Goal: Information Seeking & Learning: Learn about a topic

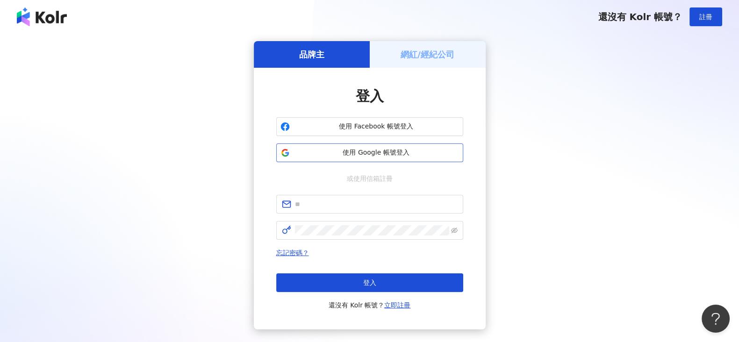
click at [364, 156] on span "使用 Google 帳號登入" at bounding box center [377, 152] width 166 height 9
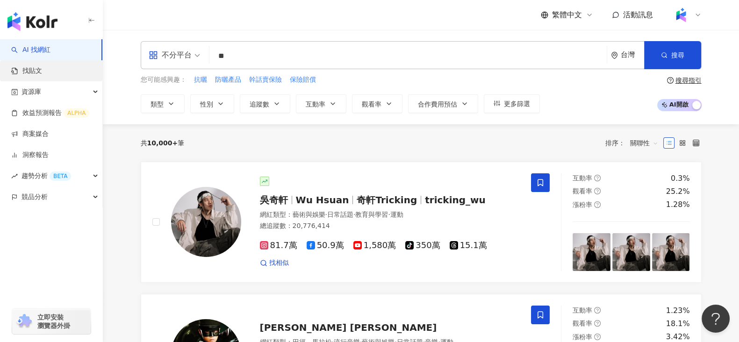
type input "*"
type input "**"
click at [42, 67] on link "找貼文" at bounding box center [26, 70] width 31 height 9
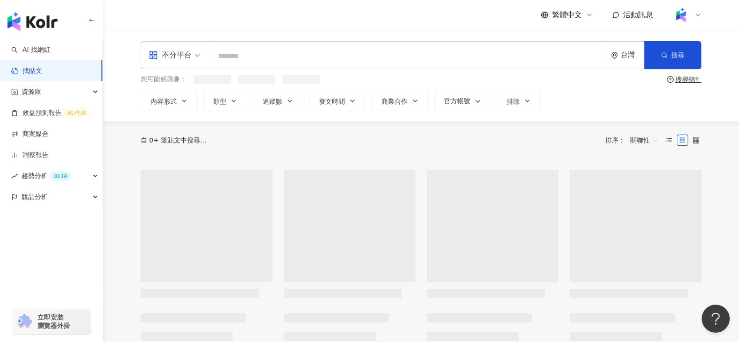
click at [187, 63] on span at bounding box center [174, 55] width 51 height 27
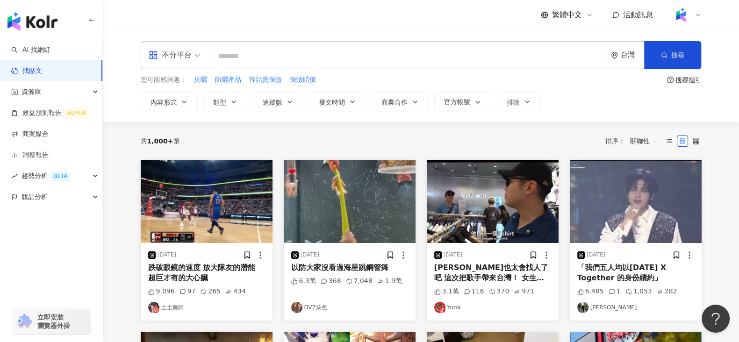
click at [243, 58] on input "search" at bounding box center [408, 56] width 390 height 20
type input "*"
click at [213, 68] on span "交集 AND" at bounding box center [213, 68] width 0 height 0
click at [193, 57] on span "不分平台" at bounding box center [174, 55] width 51 height 15
type input "*********"
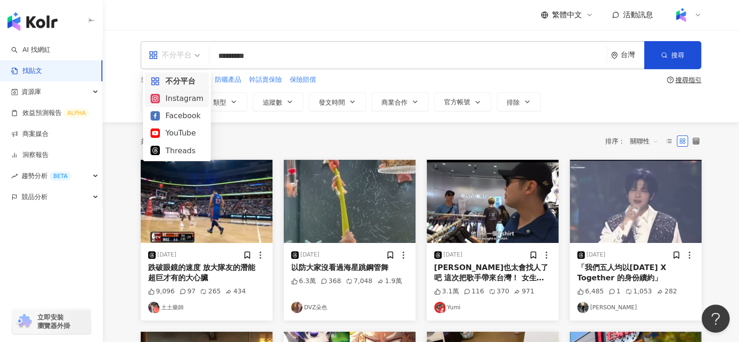
click at [178, 99] on div "Instagram" at bounding box center [177, 99] width 53 height 12
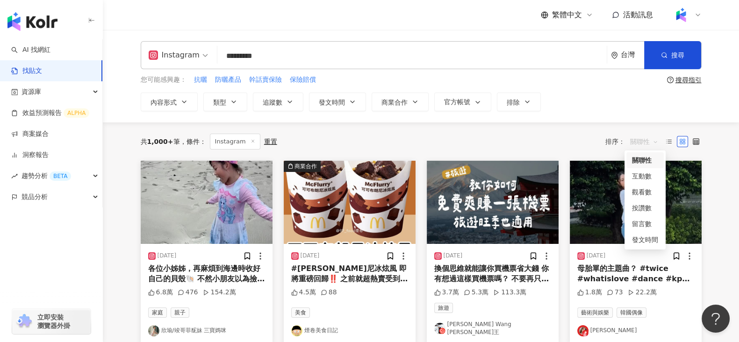
click at [657, 141] on span "關聯性" at bounding box center [644, 141] width 28 height 15
click at [645, 179] on div "互動數" at bounding box center [645, 176] width 26 height 10
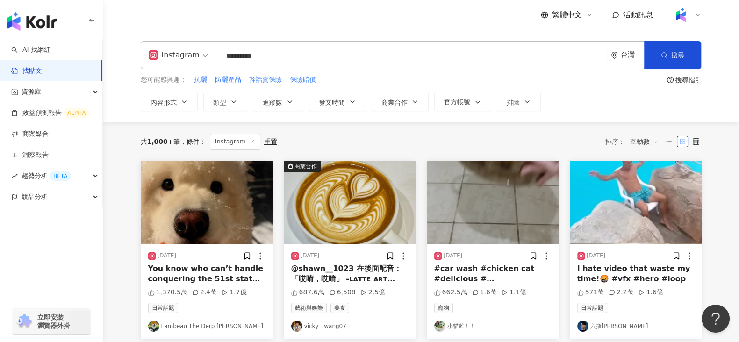
click at [652, 141] on span "互動數" at bounding box center [644, 141] width 28 height 15
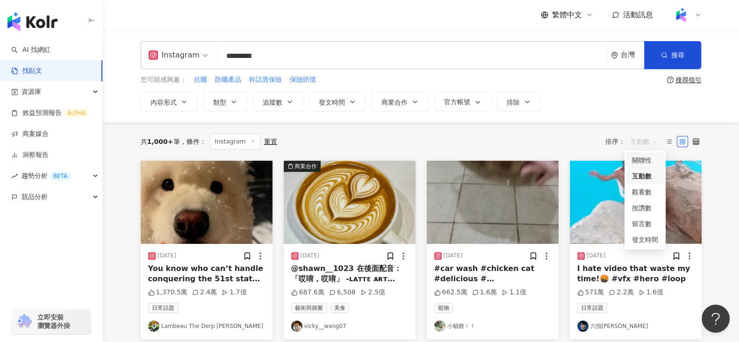
click at [643, 160] on div "關聯性" at bounding box center [645, 160] width 26 height 10
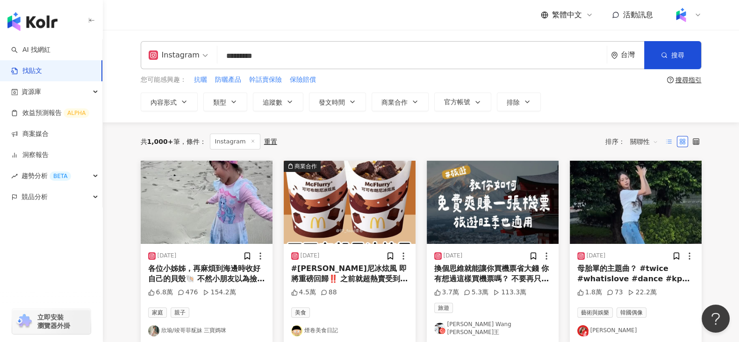
click at [669, 137] on label at bounding box center [668, 141] width 11 height 11
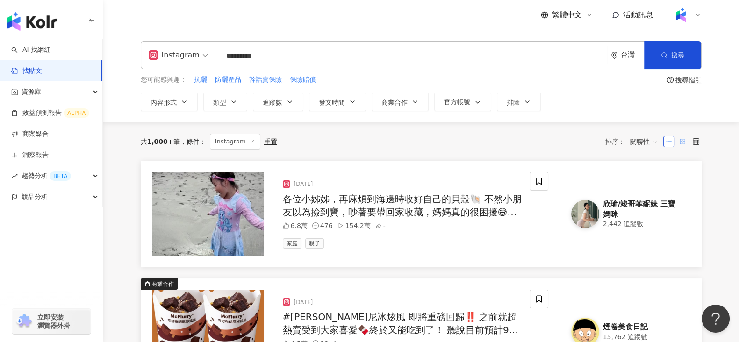
click at [685, 141] on icon at bounding box center [682, 141] width 7 height 7
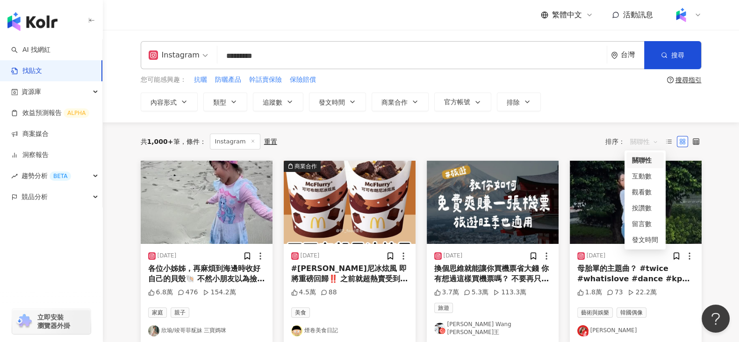
click at [653, 140] on span "關聯性" at bounding box center [644, 141] width 28 height 15
click at [641, 173] on div "互動數" at bounding box center [645, 176] width 26 height 10
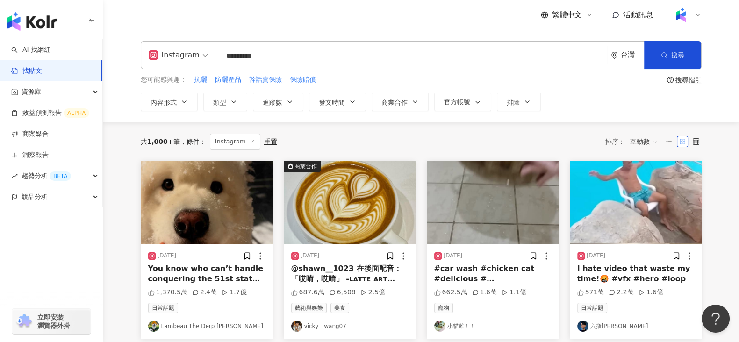
click at [652, 141] on span "互動數" at bounding box center [644, 141] width 28 height 15
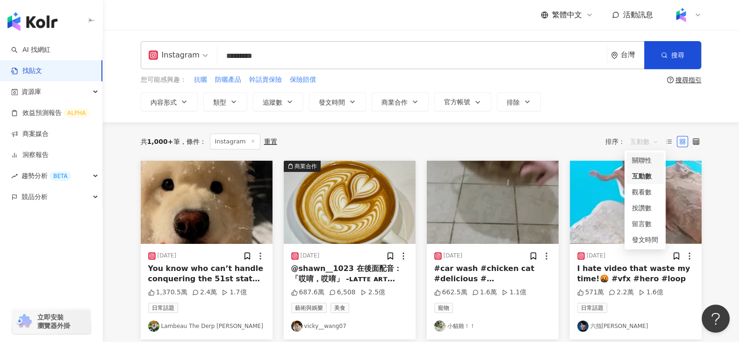
click at [645, 160] on div "關聯性" at bounding box center [645, 160] width 26 height 10
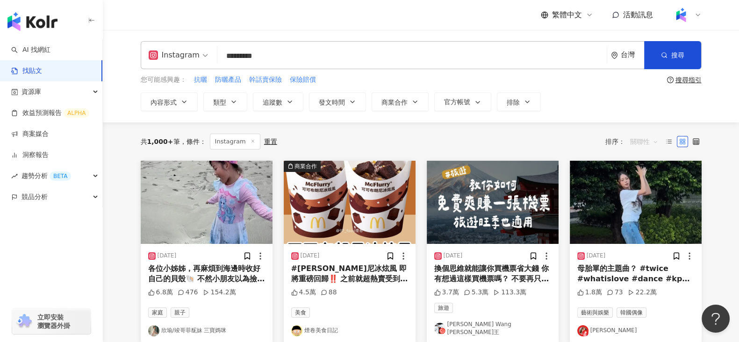
click at [655, 146] on span "關聯性" at bounding box center [644, 141] width 28 height 15
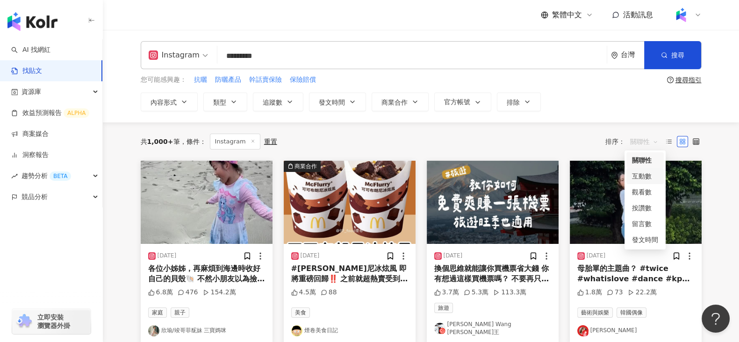
click at [636, 173] on div "互動數" at bounding box center [645, 176] width 26 height 10
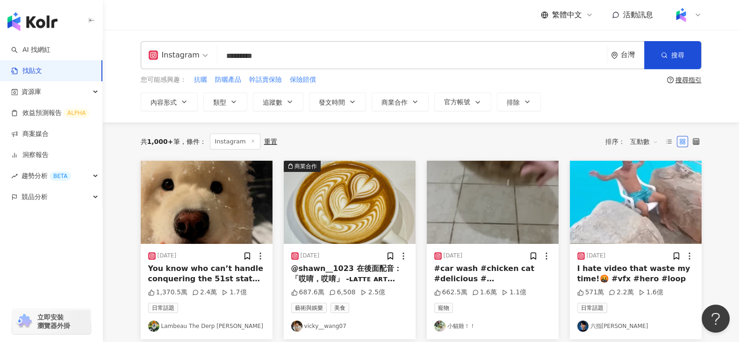
click at [200, 48] on span "Instagram" at bounding box center [178, 55] width 59 height 15
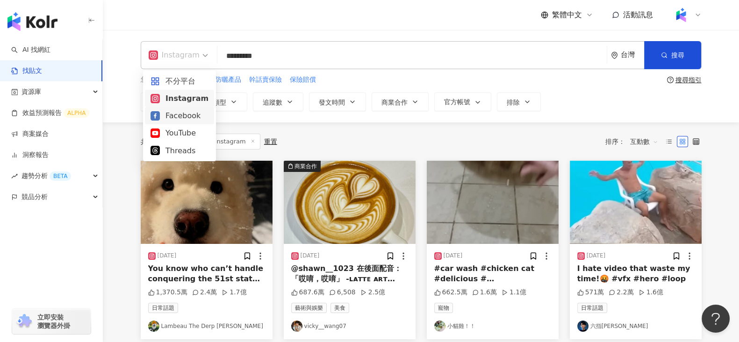
click at [171, 120] on div "Facebook" at bounding box center [180, 116] width 58 height 12
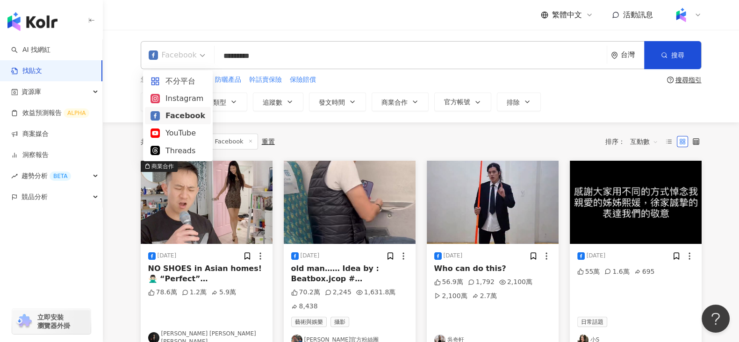
click at [199, 59] on span "Facebook" at bounding box center [177, 55] width 57 height 15
click at [180, 96] on div "Instagram" at bounding box center [178, 99] width 55 height 12
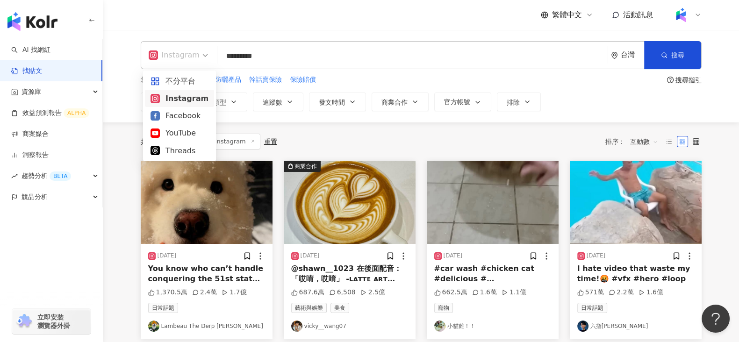
click at [208, 57] on div "Instagram" at bounding box center [179, 55] width 70 height 27
click at [191, 78] on div "不分平台" at bounding box center [180, 81] width 58 height 12
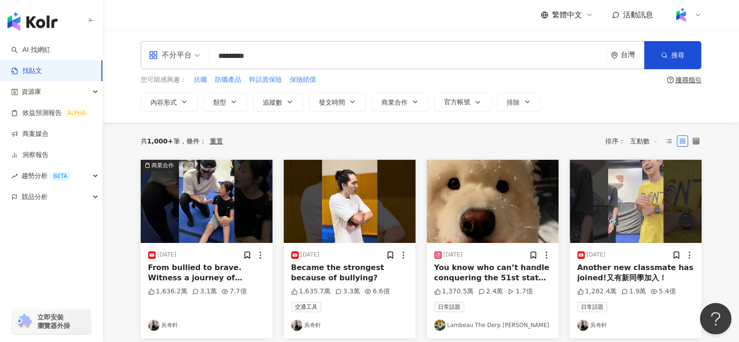
click at [722, 315] on button "Open Beacon popover" at bounding box center [714, 317] width 28 height 28
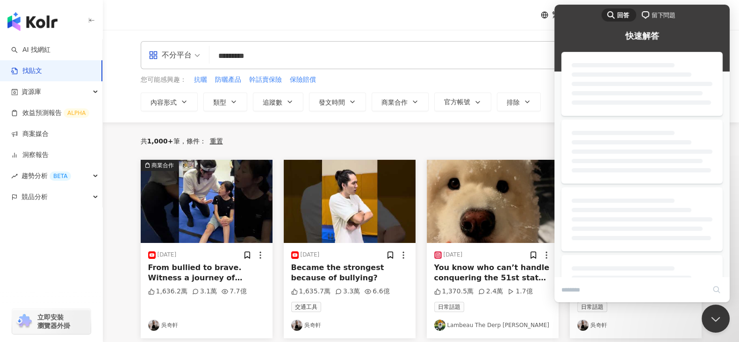
click at [657, 14] on span "留下問題" at bounding box center [664, 15] width 24 height 9
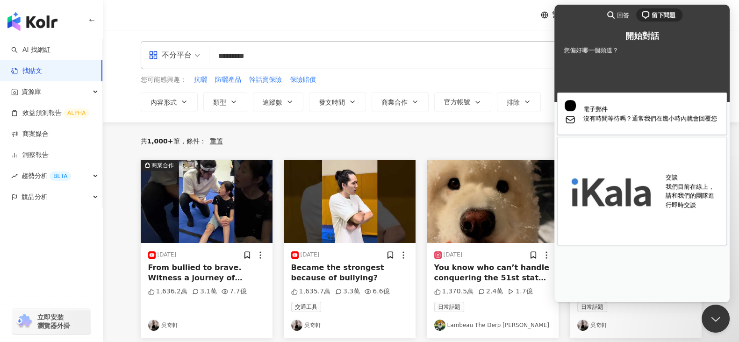
click at [734, 121] on div "不分平台 ********* 台灣 搜尋 searchOperator 插入語法 完全符合 "" 聯集 OR 交集 AND 排除 - 群組 {} 您可能感興趣…" at bounding box center [421, 76] width 636 height 93
click at [716, 317] on button "Close Beacon popover" at bounding box center [714, 317] width 28 height 28
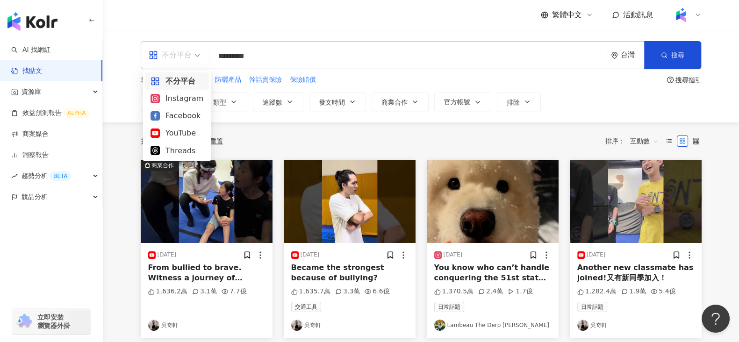
click at [194, 56] on span "不分平台" at bounding box center [174, 55] width 51 height 15
click at [179, 100] on div "Instagram" at bounding box center [177, 99] width 53 height 12
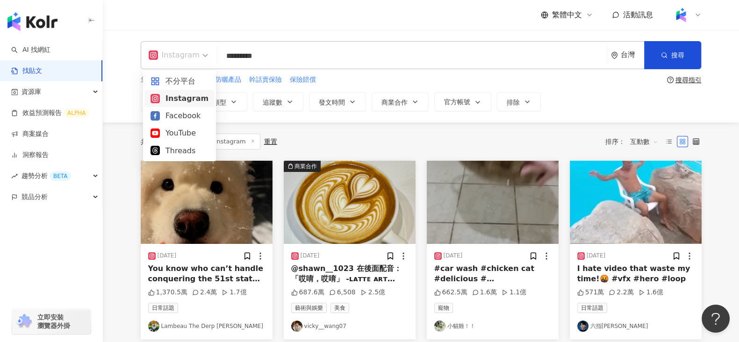
click at [202, 52] on span "Instagram" at bounding box center [178, 55] width 59 height 15
click at [180, 81] on div "不分平台" at bounding box center [180, 81] width 58 height 12
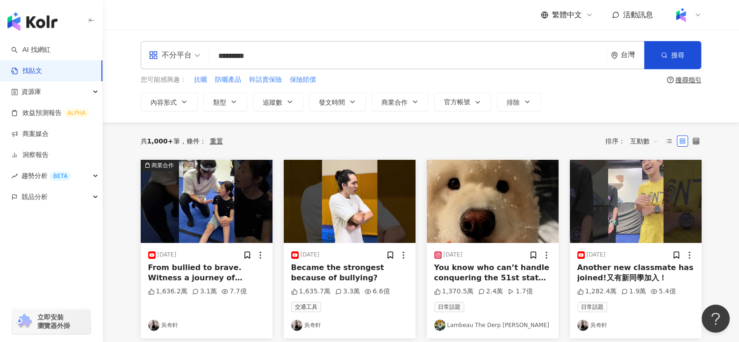
click at [651, 142] on span "互動數" at bounding box center [644, 141] width 28 height 15
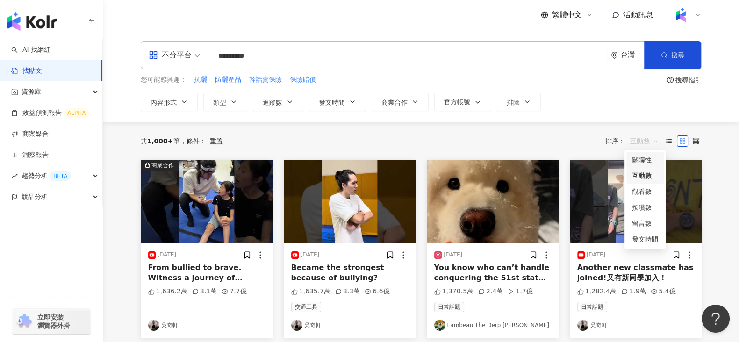
click at [645, 156] on div "關聯性" at bounding box center [645, 160] width 26 height 10
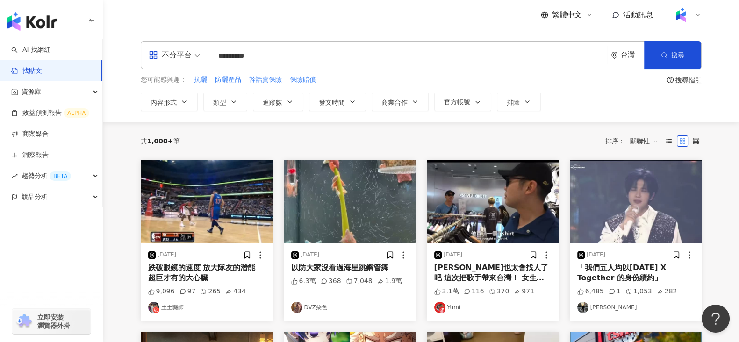
click at [199, 53] on span "不分平台" at bounding box center [174, 55] width 51 height 15
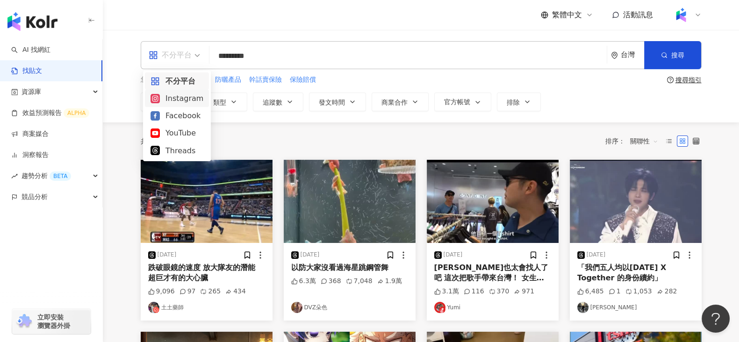
click at [180, 95] on div "Instagram" at bounding box center [177, 99] width 53 height 12
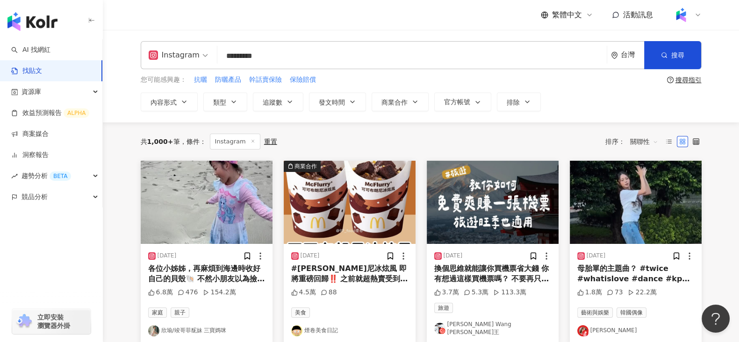
click at [206, 51] on div "Instagram" at bounding box center [179, 55] width 70 height 27
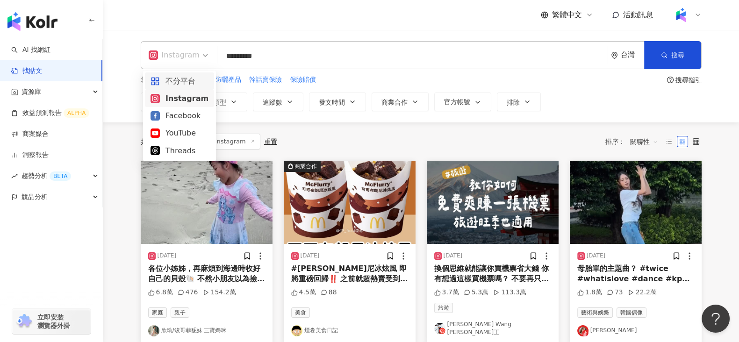
click at [188, 80] on div "不分平台" at bounding box center [180, 81] width 58 height 12
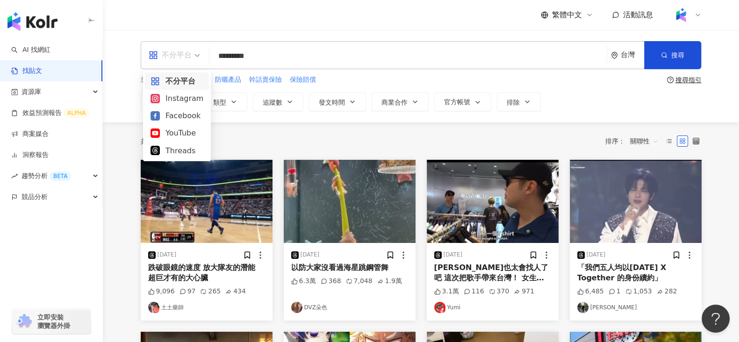
click at [195, 52] on span "不分平台" at bounding box center [174, 55] width 51 height 15
click at [180, 94] on div "Instagram" at bounding box center [177, 99] width 53 height 12
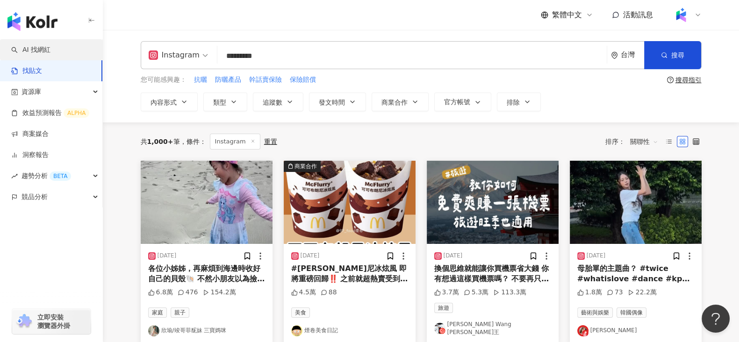
click at [33, 48] on link "AI 找網紅" at bounding box center [30, 49] width 39 height 9
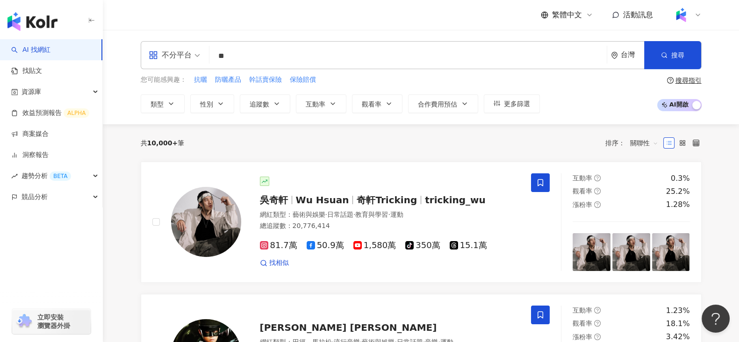
type input "*"
type input "*********"
click at [669, 62] on button "搜尋" at bounding box center [672, 55] width 57 height 28
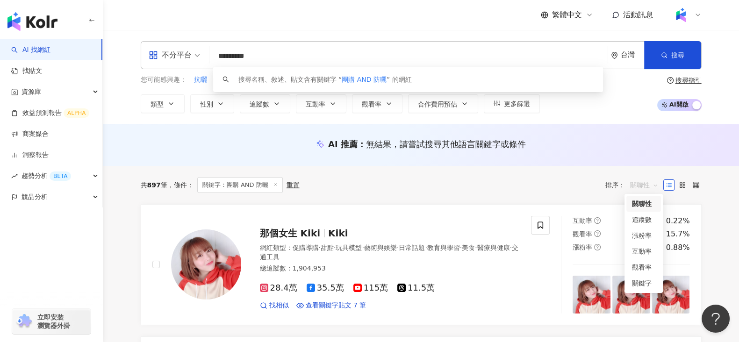
click at [651, 189] on span "關聯性" at bounding box center [644, 185] width 28 height 15
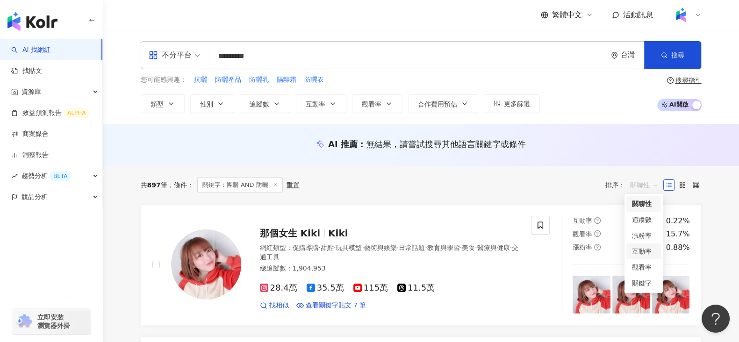
click at [642, 253] on div "互動率" at bounding box center [643, 251] width 23 height 10
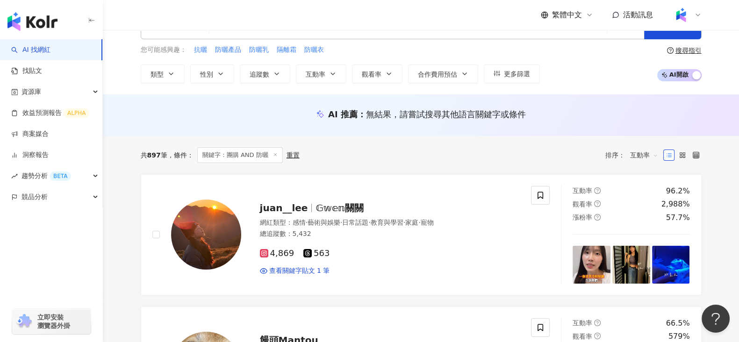
scroll to position [36, 0]
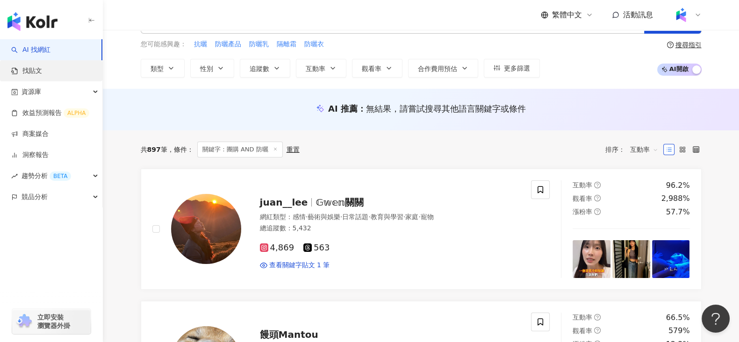
click at [39, 73] on link "找貼文" at bounding box center [26, 70] width 31 height 9
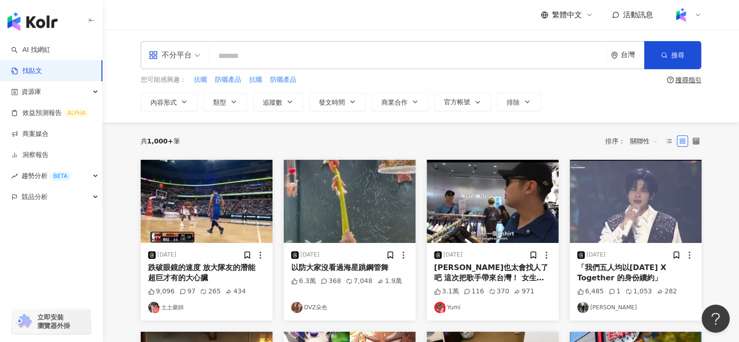
click at [238, 58] on input "search" at bounding box center [408, 56] width 390 height 20
click at [238, 58] on input "**" at bounding box center [408, 56] width 390 height 20
click at [678, 57] on span "搜尋" at bounding box center [677, 54] width 13 height 7
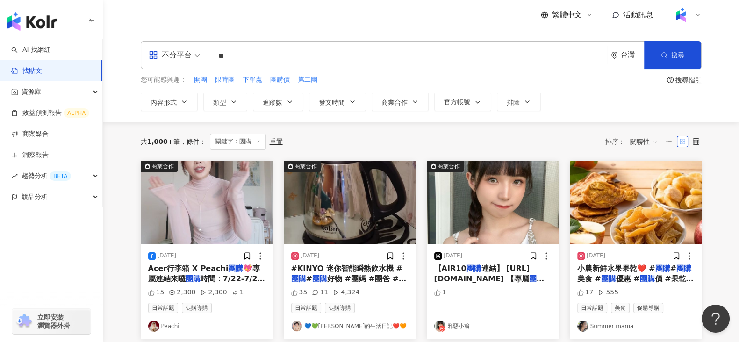
click at [271, 55] on input "**" at bounding box center [408, 56] width 390 height 20
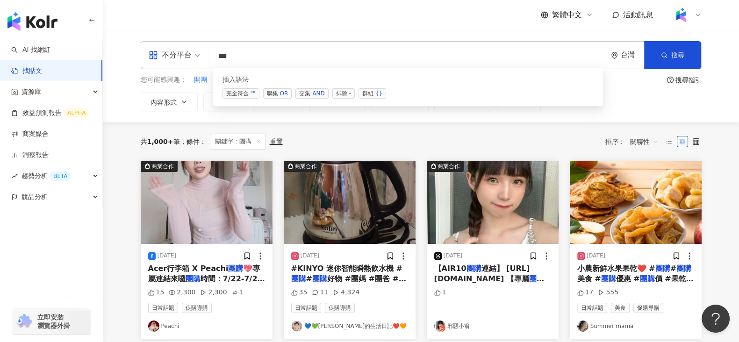
click at [310, 93] on span "交集 AND" at bounding box center [311, 93] width 33 height 10
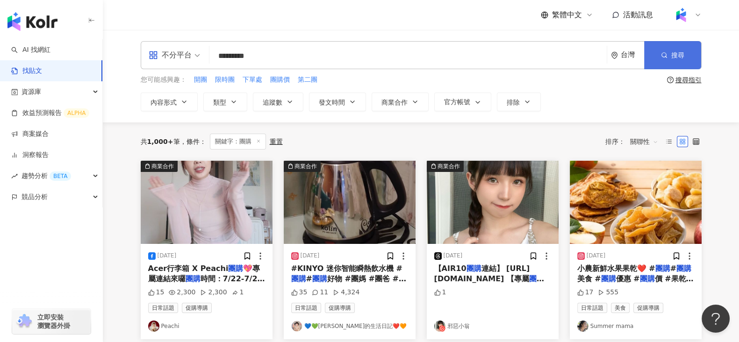
type input "*********"
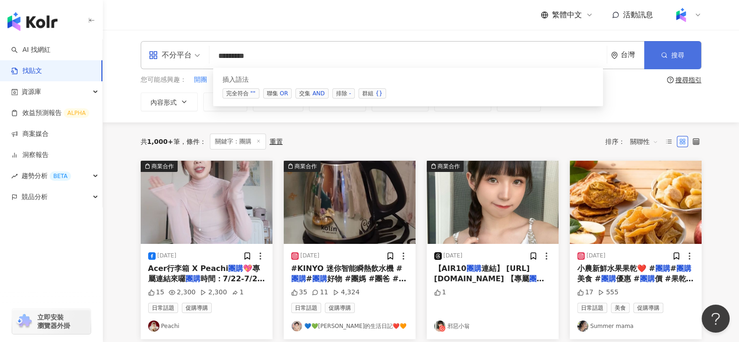
click at [674, 53] on span "搜尋" at bounding box center [677, 54] width 13 height 7
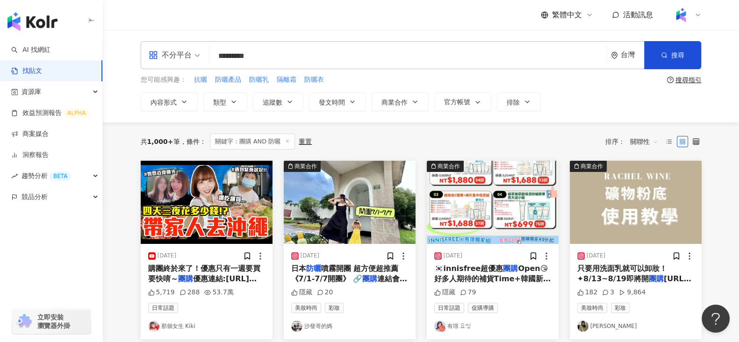
click at [196, 59] on span "不分平台" at bounding box center [174, 55] width 51 height 15
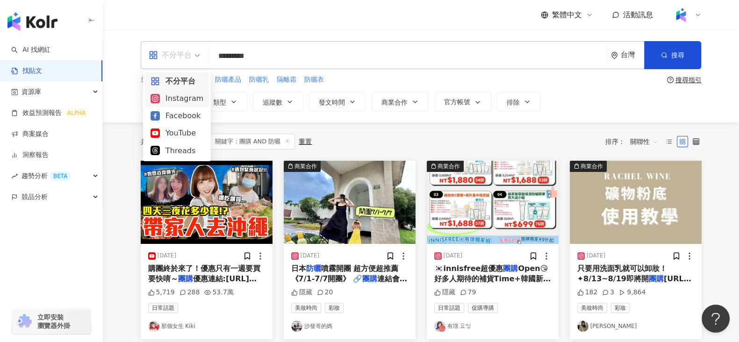
click at [186, 100] on div "Instagram" at bounding box center [177, 99] width 53 height 12
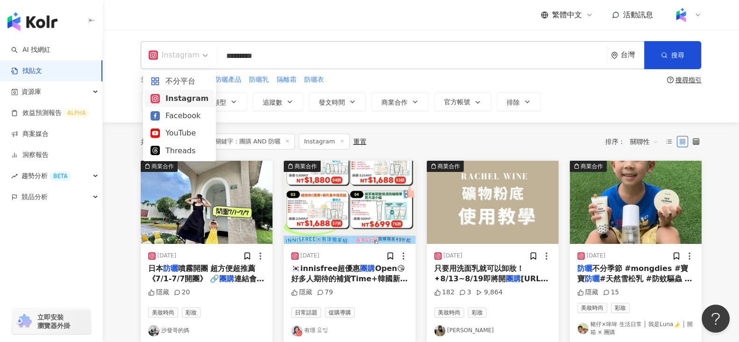
click at [202, 57] on span "Instagram" at bounding box center [178, 55] width 59 height 15
click at [189, 80] on div "不分平台" at bounding box center [180, 81] width 58 height 12
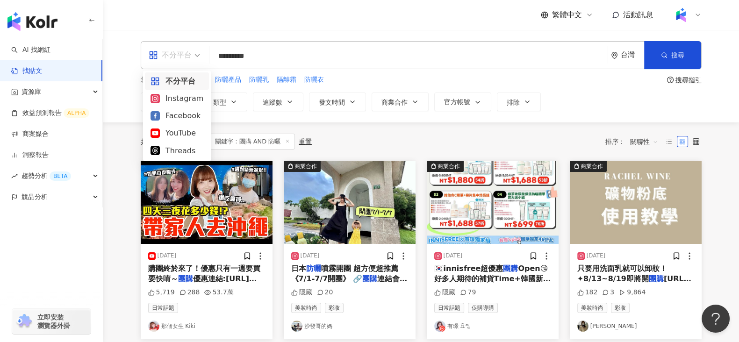
click at [200, 54] on div "不分平台" at bounding box center [175, 55] width 62 height 27
click at [186, 101] on div "Instagram" at bounding box center [177, 99] width 53 height 12
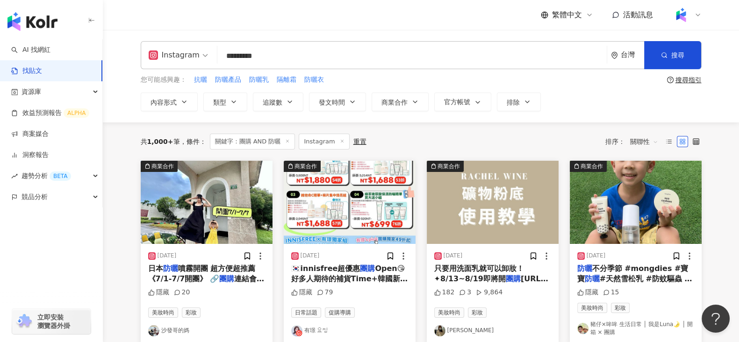
click at [162, 9] on div "繁體中文 活動訊息" at bounding box center [421, 15] width 561 height 30
click at [204, 53] on span "Instagram" at bounding box center [178, 55] width 59 height 15
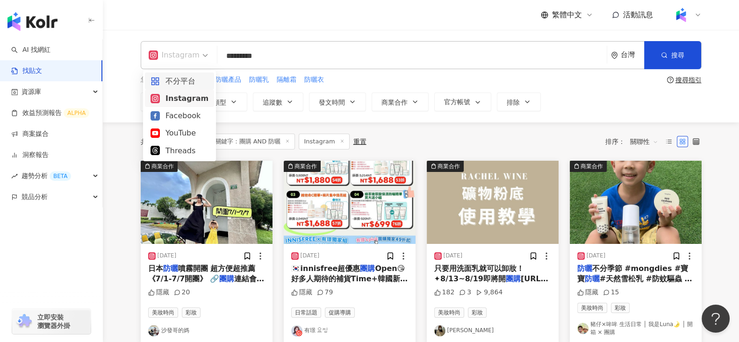
click at [187, 81] on div "不分平台" at bounding box center [180, 81] width 58 height 12
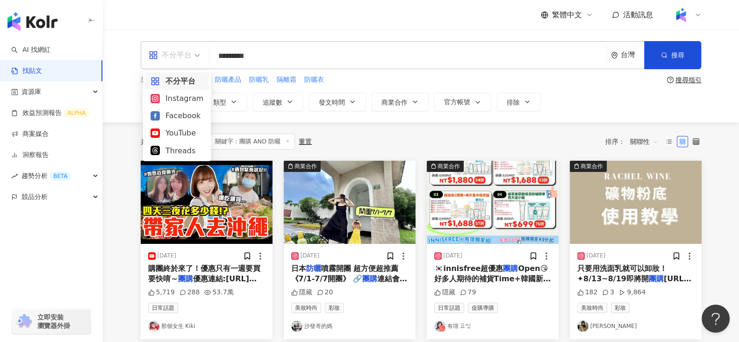
click at [197, 54] on span "不分平台" at bounding box center [174, 55] width 51 height 15
click at [181, 98] on div "Instagram" at bounding box center [177, 99] width 53 height 12
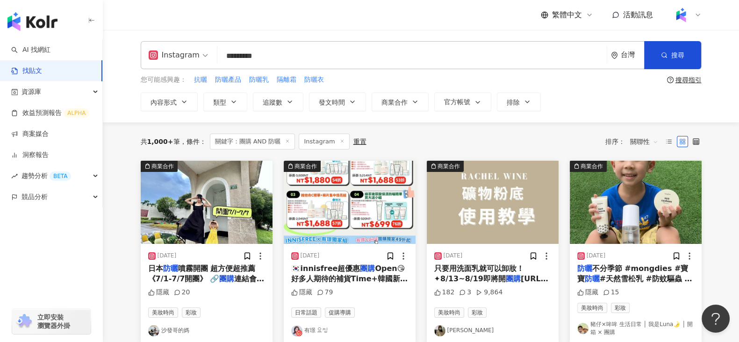
click at [203, 53] on span "Instagram" at bounding box center [178, 55] width 59 height 15
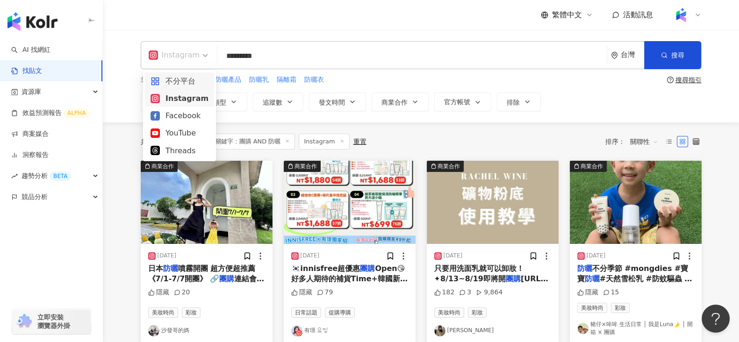
click at [187, 78] on div "不分平台" at bounding box center [180, 81] width 58 height 12
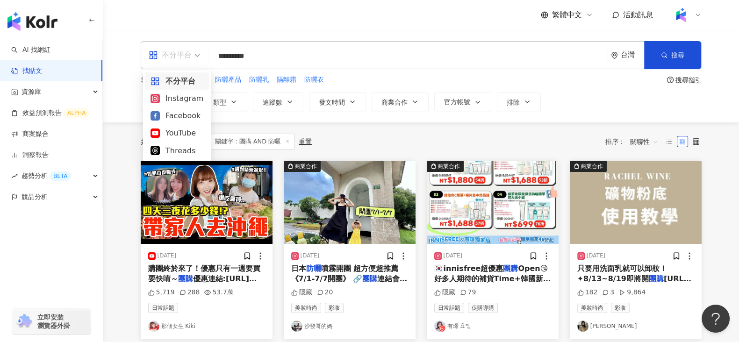
click at [199, 55] on span "不分平台" at bounding box center [174, 55] width 51 height 15
click at [186, 99] on div "Instagram" at bounding box center [177, 99] width 53 height 12
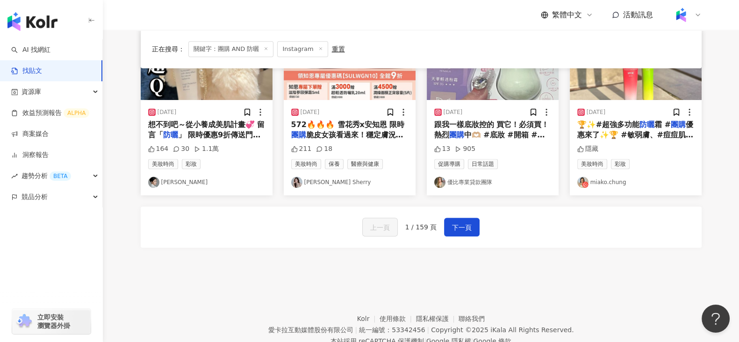
scroll to position [561, 0]
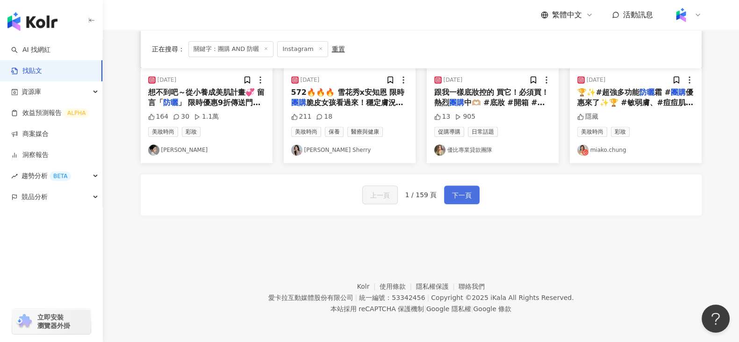
click at [464, 190] on span "下一頁" at bounding box center [462, 195] width 20 height 11
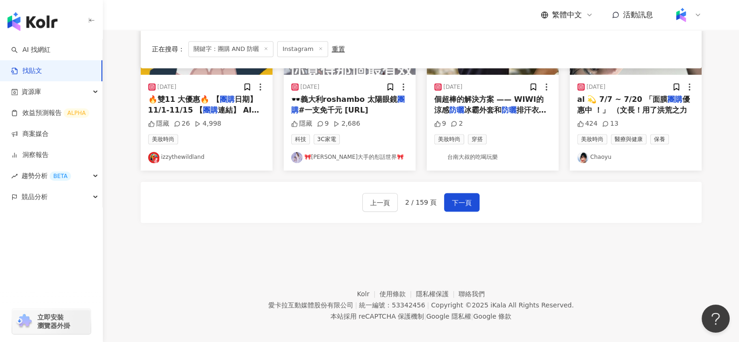
scroll to position [549, 0]
click at [382, 202] on span "上一頁" at bounding box center [380, 202] width 20 height 11
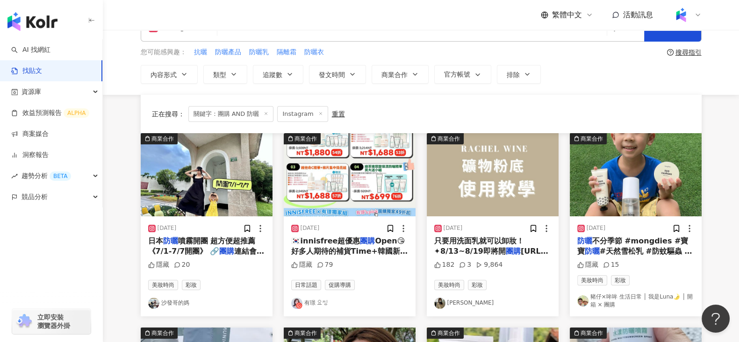
scroll to position [0, 0]
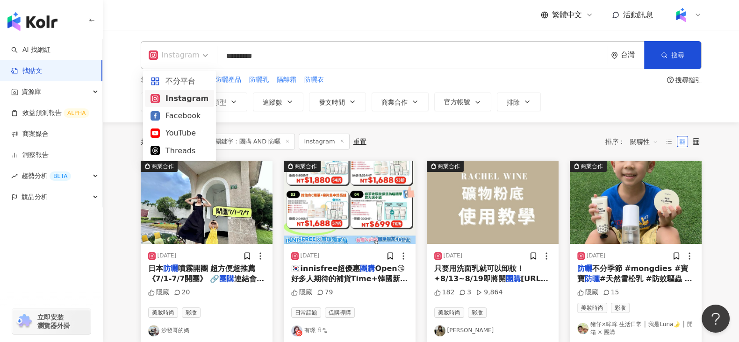
click at [203, 56] on span "Instagram" at bounding box center [178, 55] width 59 height 15
click at [182, 82] on div "不分平台" at bounding box center [180, 81] width 58 height 12
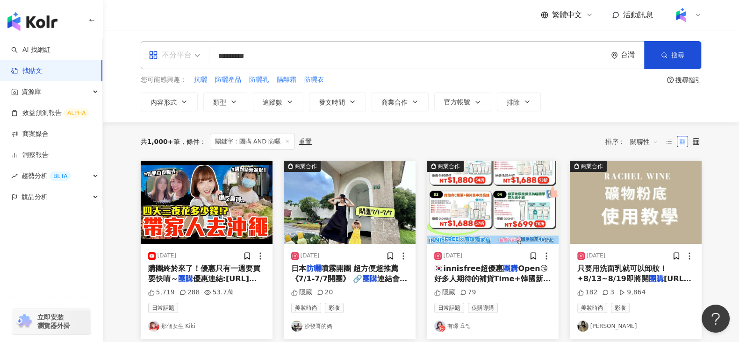
click at [195, 57] on span "不分平台" at bounding box center [174, 55] width 51 height 15
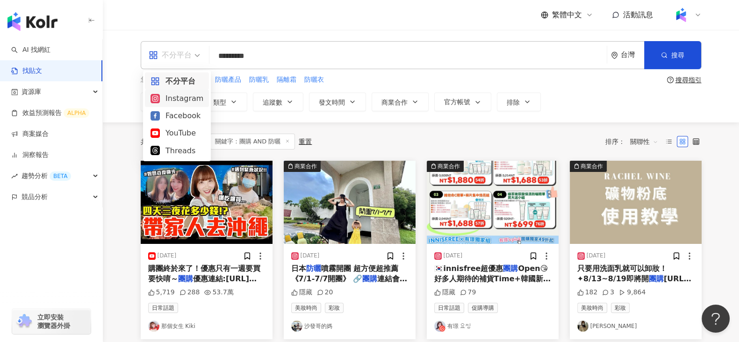
click at [178, 105] on div "Instagram" at bounding box center [177, 98] width 64 height 17
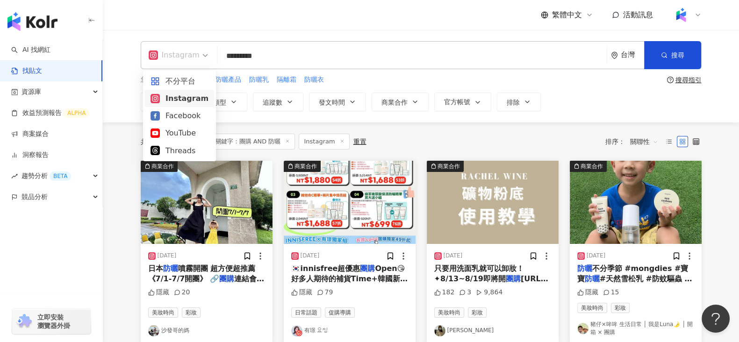
click at [203, 45] on input "search" at bounding box center [178, 49] width 59 height 15
click at [182, 80] on div "不分平台" at bounding box center [180, 81] width 58 height 12
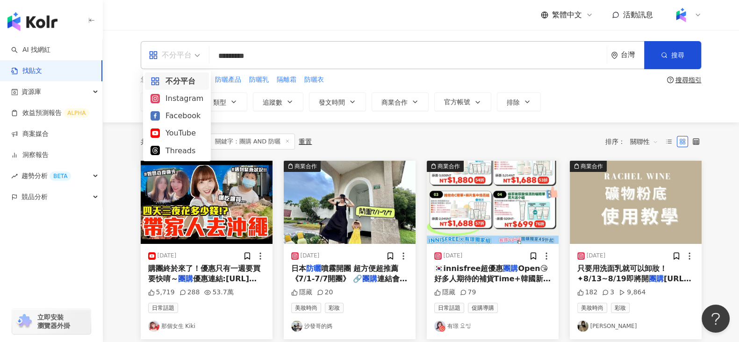
click at [199, 57] on span "不分平台" at bounding box center [174, 55] width 51 height 15
click at [187, 96] on div "Instagram" at bounding box center [177, 99] width 53 height 12
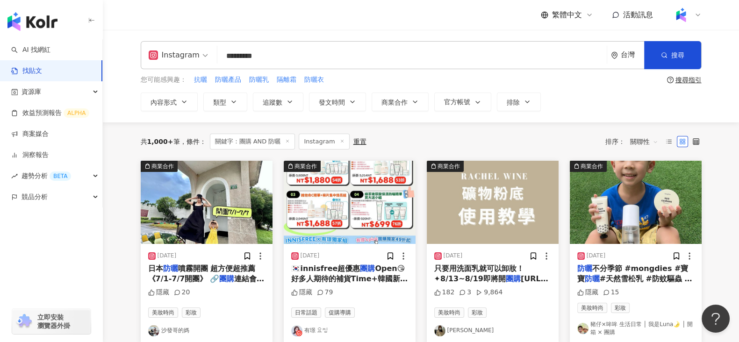
click at [203, 61] on span "Instagram" at bounding box center [178, 55] width 59 height 15
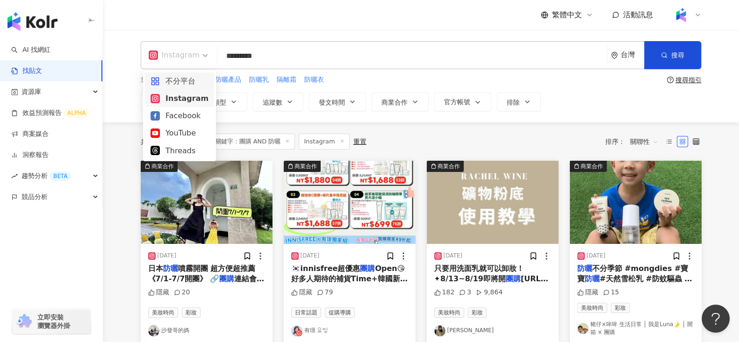
click at [190, 75] on div "不分平台" at bounding box center [180, 81] width 58 height 12
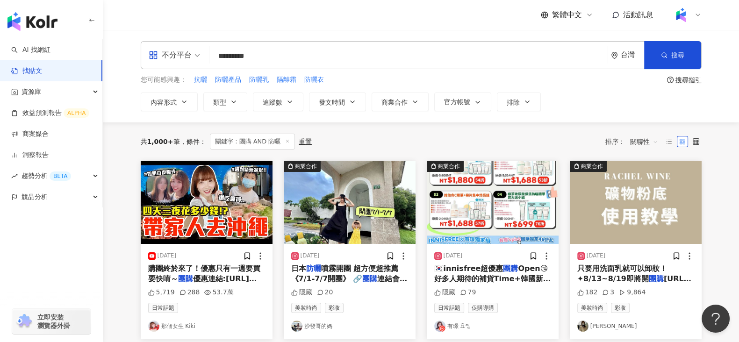
click at [185, 14] on div "繁體中文 活動訊息" at bounding box center [421, 15] width 561 height 30
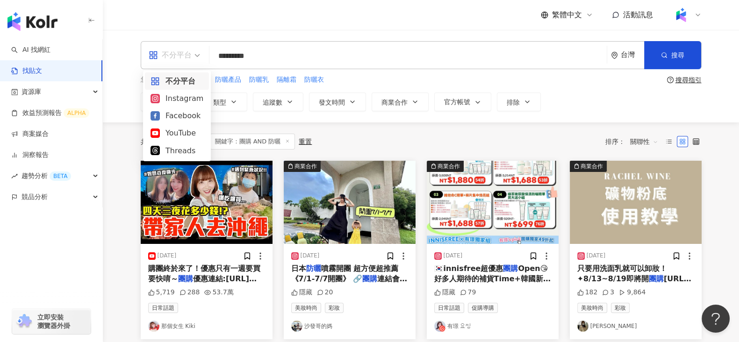
click at [191, 62] on div "不分平台" at bounding box center [170, 55] width 43 height 15
click at [185, 97] on div "Instagram" at bounding box center [177, 99] width 53 height 12
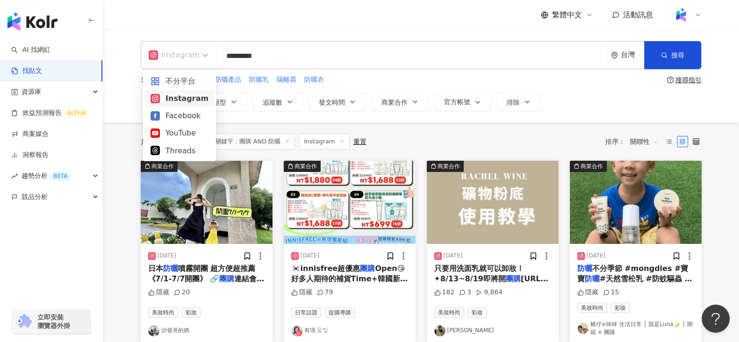
click at [200, 56] on span "Instagram" at bounding box center [178, 55] width 59 height 15
click at [187, 84] on div "不分平台" at bounding box center [180, 81] width 58 height 12
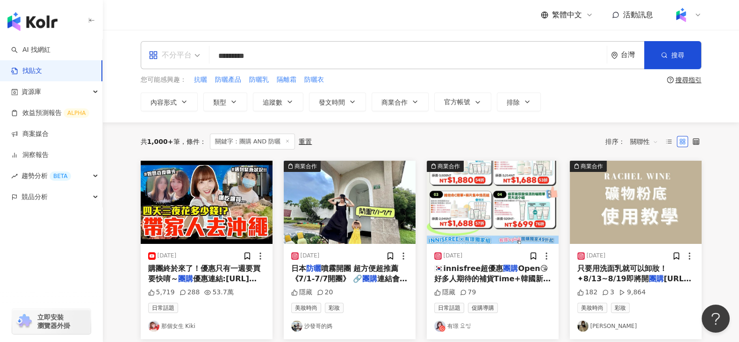
click at [198, 55] on span "不分平台" at bounding box center [174, 55] width 51 height 15
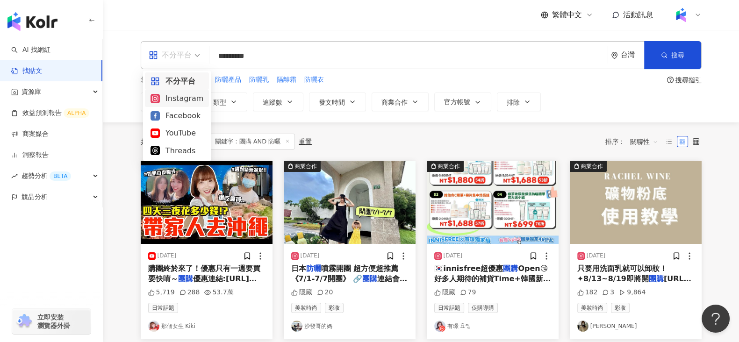
click at [183, 96] on div "Instagram" at bounding box center [177, 99] width 53 height 12
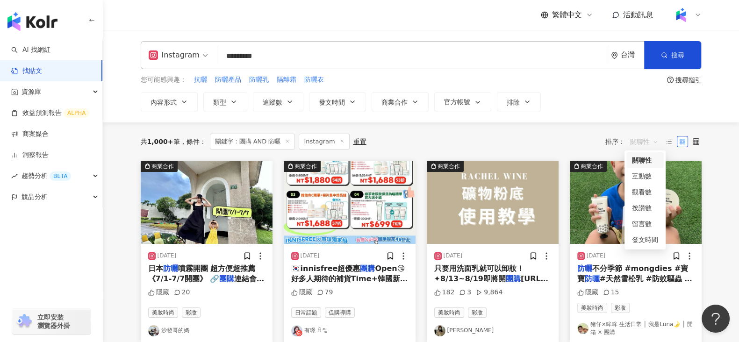
click at [652, 140] on span "關聯性" at bounding box center [644, 141] width 28 height 15
click at [639, 176] on div "互動數" at bounding box center [645, 176] width 26 height 10
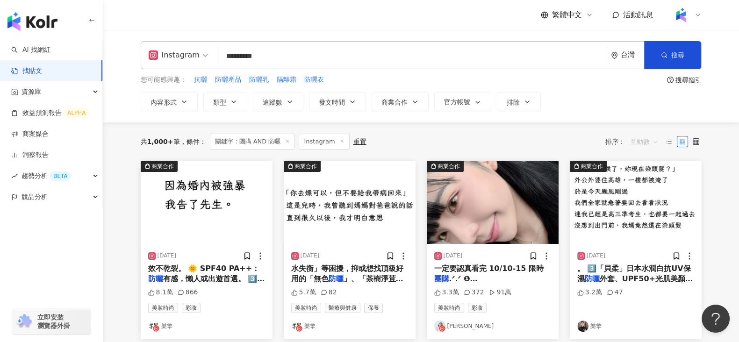
click at [649, 138] on span "互動數" at bounding box center [644, 141] width 28 height 15
click at [645, 155] on div "關聯性" at bounding box center [645, 160] width 26 height 10
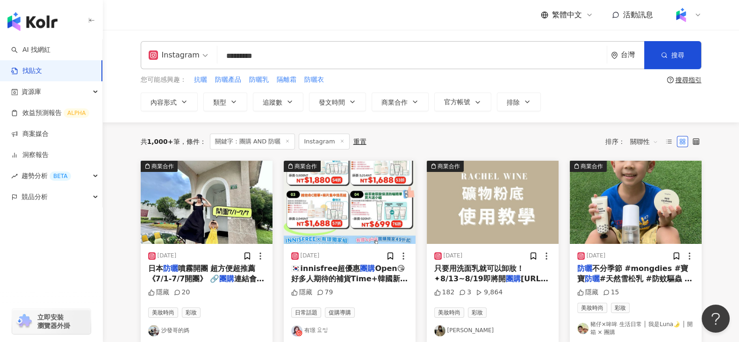
click at [550, 103] on div "內容形式 類型 追蹤數 發文時間 商業合作 官方帳號 排除" at bounding box center [421, 102] width 561 height 19
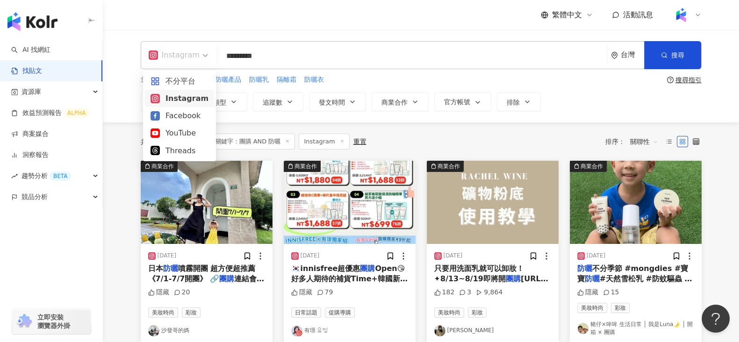
click at [201, 62] on span "Instagram" at bounding box center [178, 55] width 59 height 15
click at [189, 78] on div "不分平台" at bounding box center [180, 81] width 58 height 12
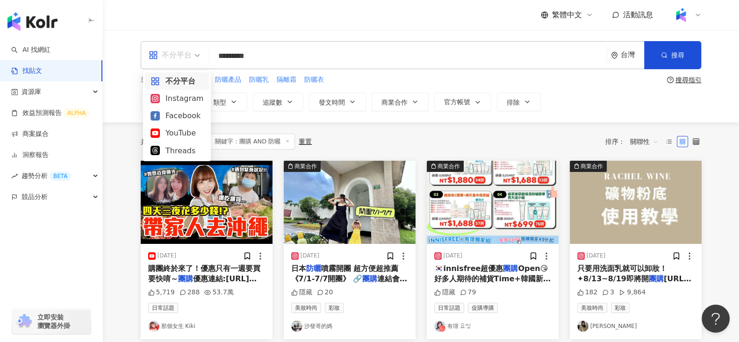
click at [199, 58] on span "不分平台" at bounding box center [174, 55] width 51 height 15
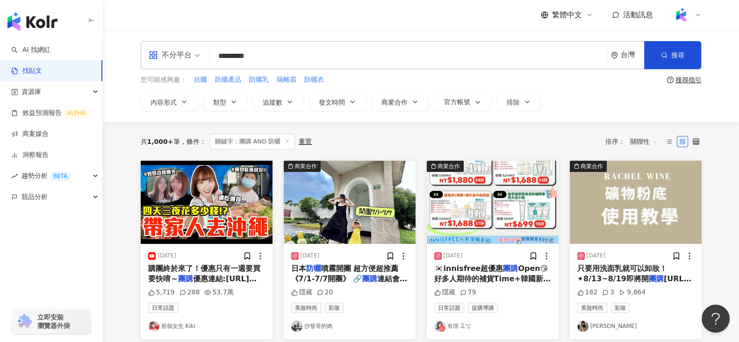
click at [215, 25] on div "繁體中文 活動訊息" at bounding box center [421, 15] width 561 height 30
click at [351, 22] on div "繁體中文 活動訊息" at bounding box center [421, 15] width 561 height 30
click at [198, 55] on span "不分平台" at bounding box center [174, 55] width 51 height 15
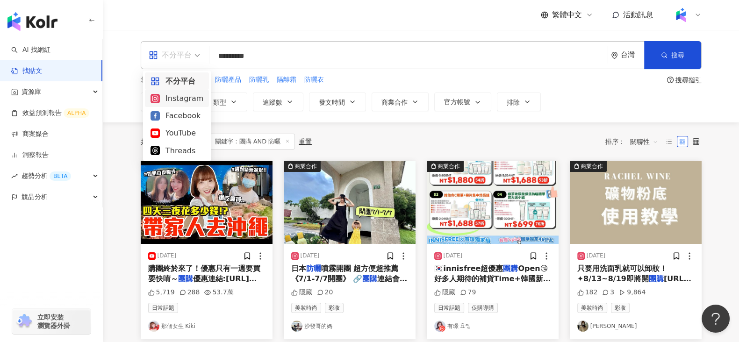
click at [184, 97] on div "Instagram" at bounding box center [177, 99] width 53 height 12
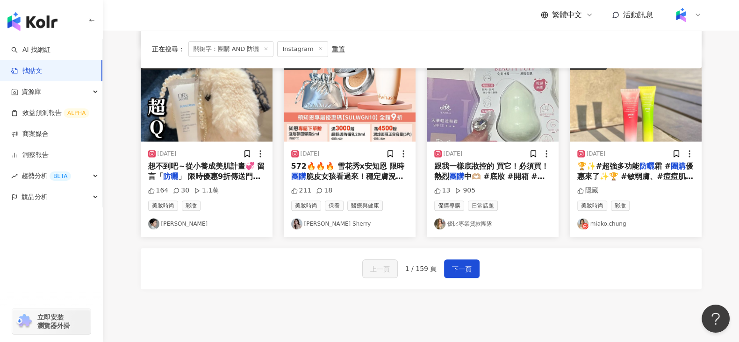
scroll to position [487, 0]
click at [2, 288] on div "AI 找網紅 找貼文 資源庫 效益預測報告 ALPHA 商案媒合 洞察報告 趨勢分析 BETA 競品分析 立即安裝 瀏覽器外掛" at bounding box center [51, 190] width 103 height 303
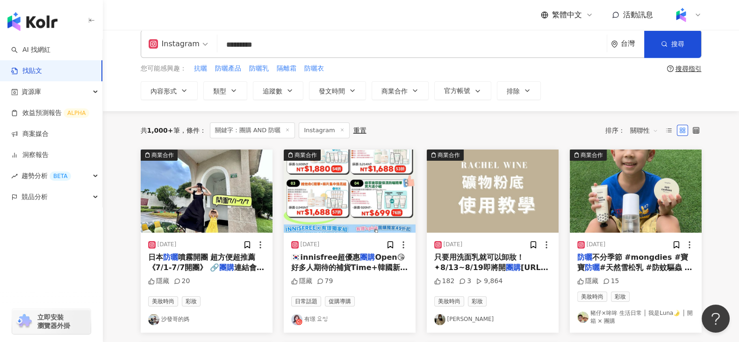
scroll to position [0, 0]
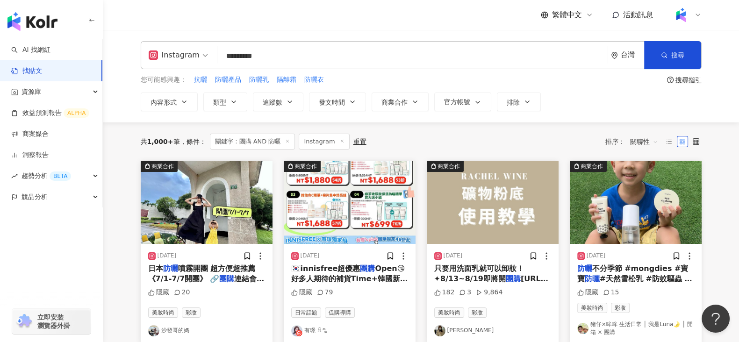
click at [208, 55] on div "Instagram" at bounding box center [179, 55] width 70 height 27
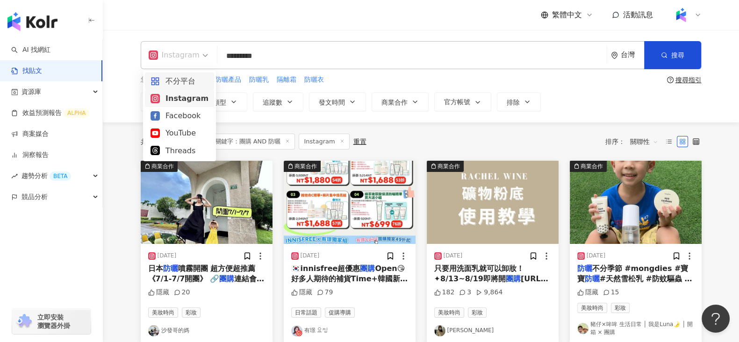
click at [180, 76] on div "不分平台" at bounding box center [180, 81] width 58 height 12
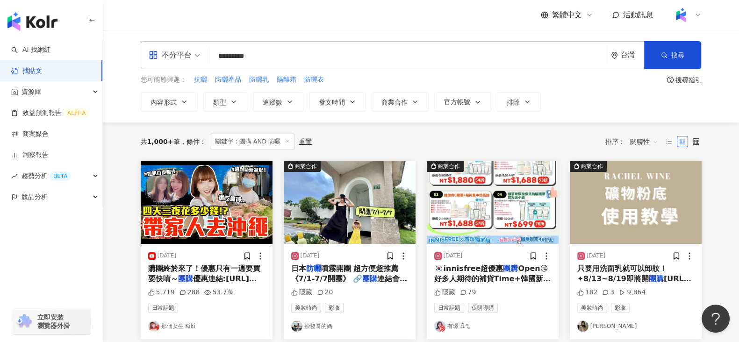
click at [199, 59] on span "不分平台" at bounding box center [174, 55] width 51 height 15
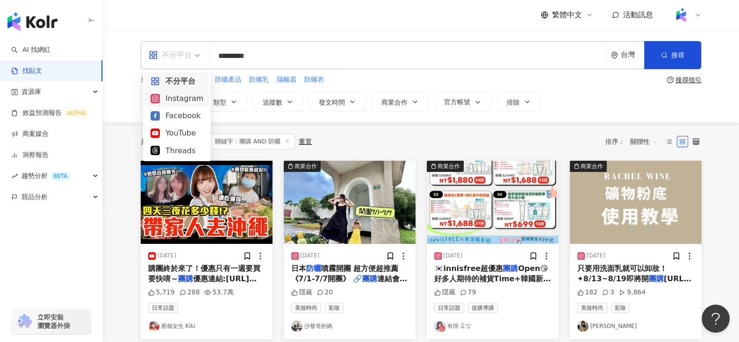
click at [192, 96] on div "Instagram" at bounding box center [177, 99] width 53 height 12
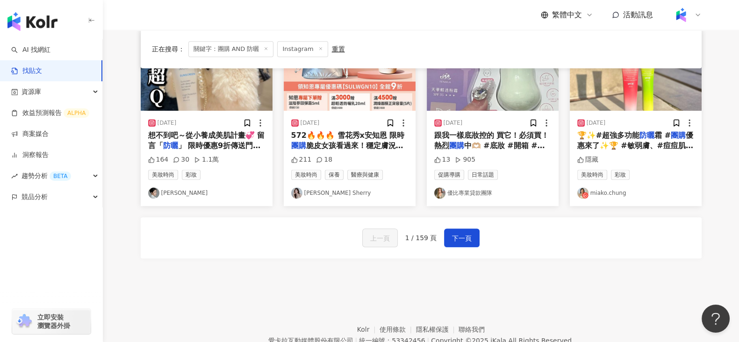
scroll to position [519, 0]
click at [165, 291] on footer "Kolr 使用條款 隱私權保護 聯絡我們 愛卡拉互動媒體股份有限公司 | 統一編號：53342456 | Copyright © 2025 iKala All…" at bounding box center [421, 333] width 636 height 104
